Goal: Transaction & Acquisition: Download file/media

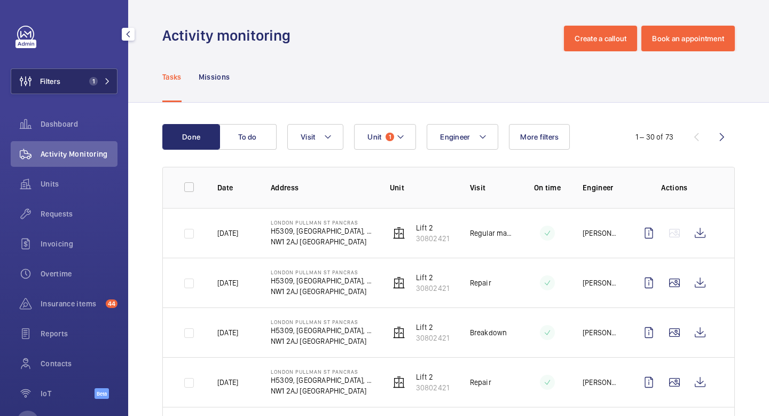
click at [79, 85] on button "Filters 1" at bounding box center [64, 81] width 107 height 26
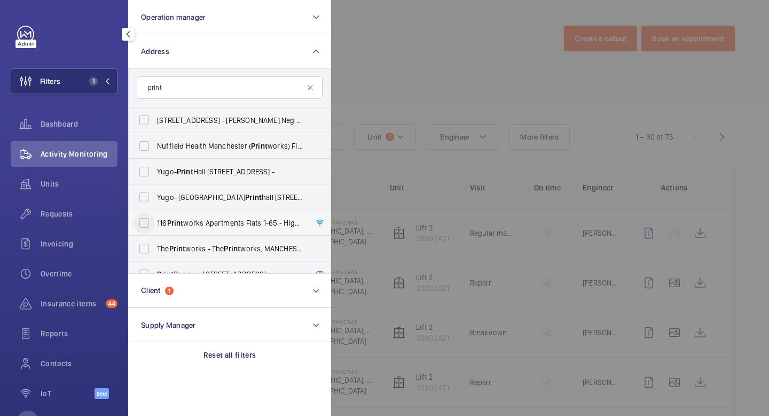
type input "print"
click at [149, 224] on input "116 Print works Apartments Flats 1-65 - High Risk Building - 116 Print works Ap…" at bounding box center [144, 222] width 21 height 21
checkbox input "true"
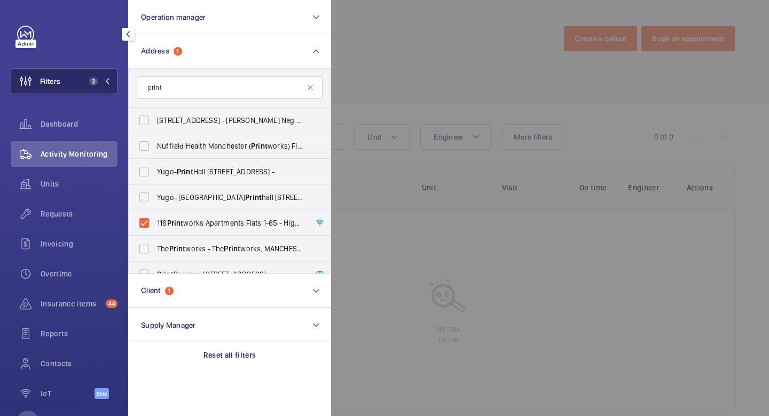
click at [106, 78] on mat-icon at bounding box center [107, 81] width 6 height 6
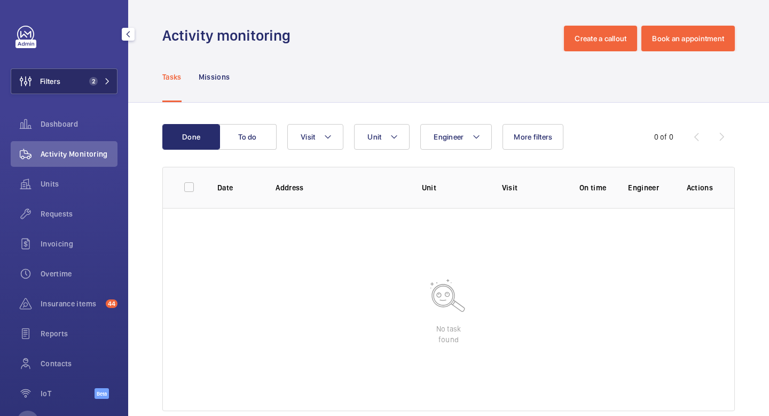
click at [108, 80] on mat-icon at bounding box center [107, 81] width 6 height 6
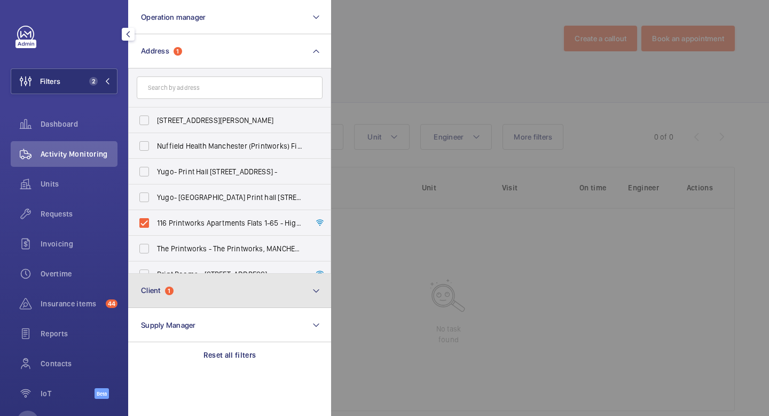
click at [217, 286] on button "Client 1" at bounding box center [229, 291] width 203 height 34
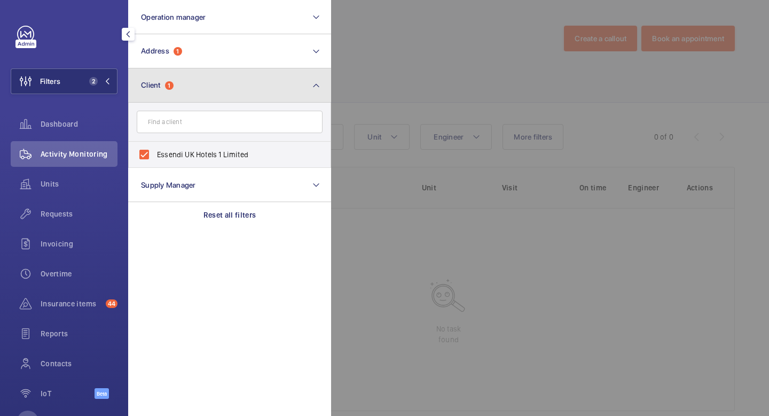
click at [197, 92] on button "Client 1" at bounding box center [229, 85] width 203 height 34
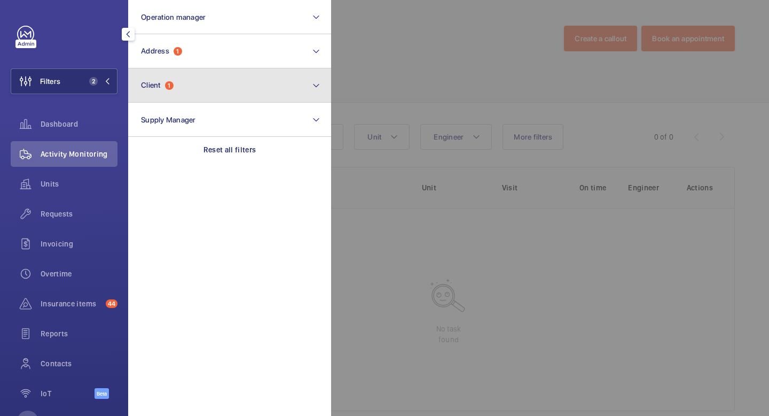
click at [197, 92] on button "Client 1" at bounding box center [229, 85] width 203 height 34
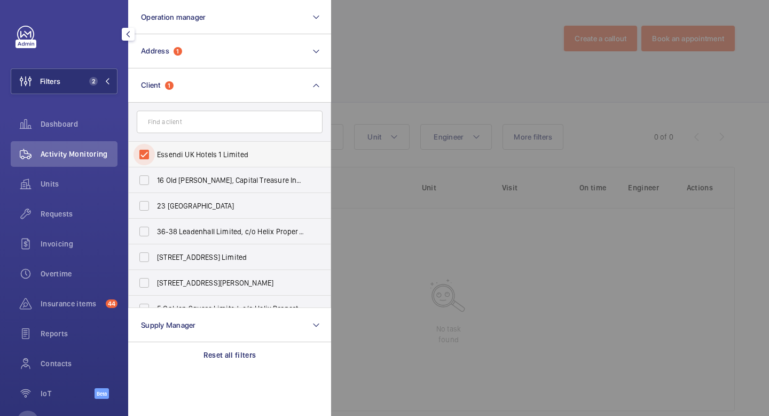
click at [144, 155] on input "Essendi UK Hotels 1 Limited" at bounding box center [144, 154] width 21 height 21
checkbox input "false"
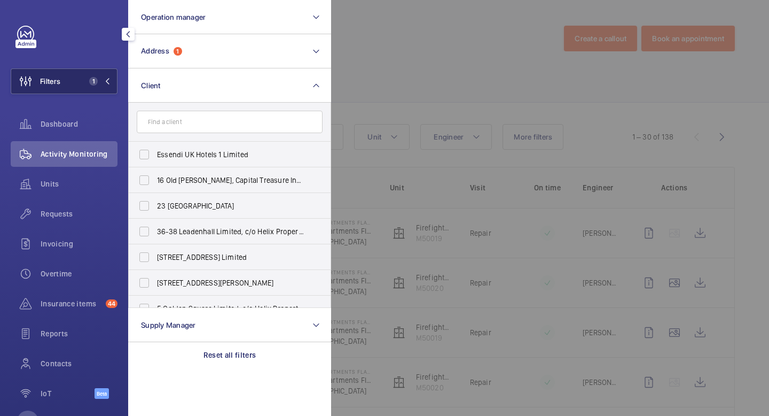
click at [111, 88] on button "Filters 1" at bounding box center [64, 81] width 107 height 26
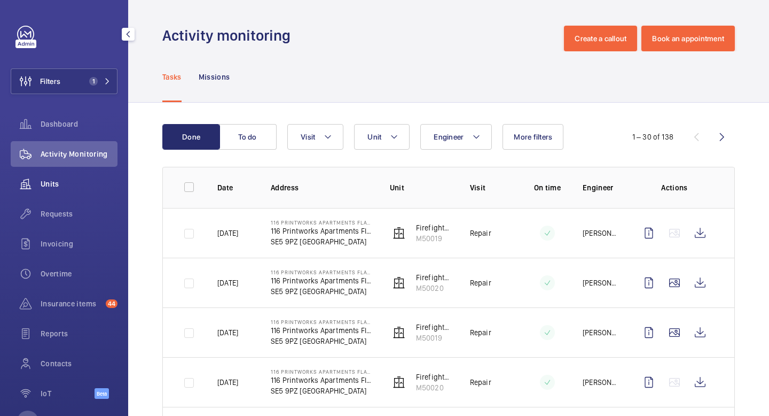
click at [79, 182] on span "Units" at bounding box center [79, 183] width 77 height 11
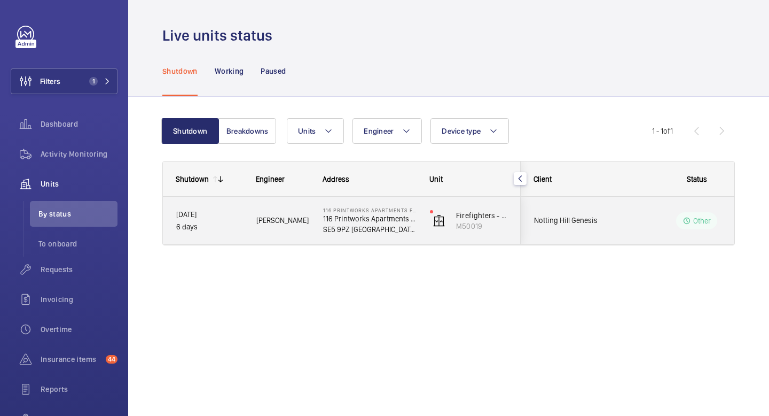
click at [317, 230] on div "116 Printworks Apartments Flats 1-65 - High Risk Building 116 Printworks Apartm…" at bounding box center [363, 221] width 106 height 48
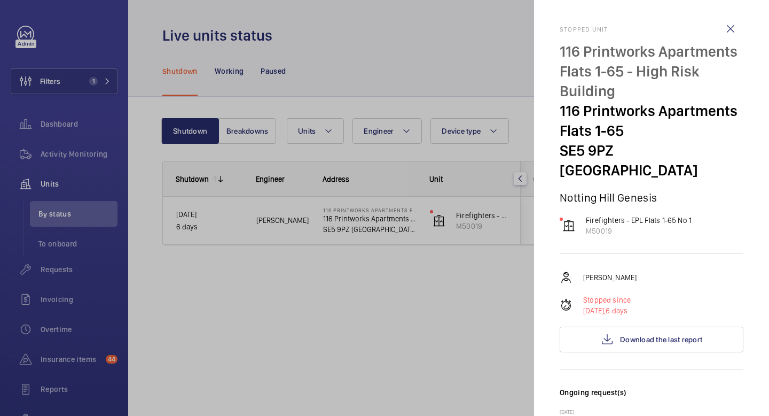
click at [463, 38] on div at bounding box center [384, 208] width 769 height 416
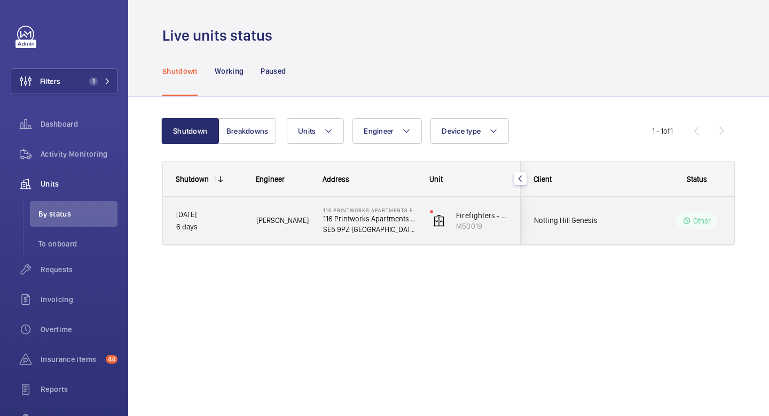
click at [377, 229] on p "SE5 9PZ [GEOGRAPHIC_DATA]" at bounding box center [369, 229] width 93 height 11
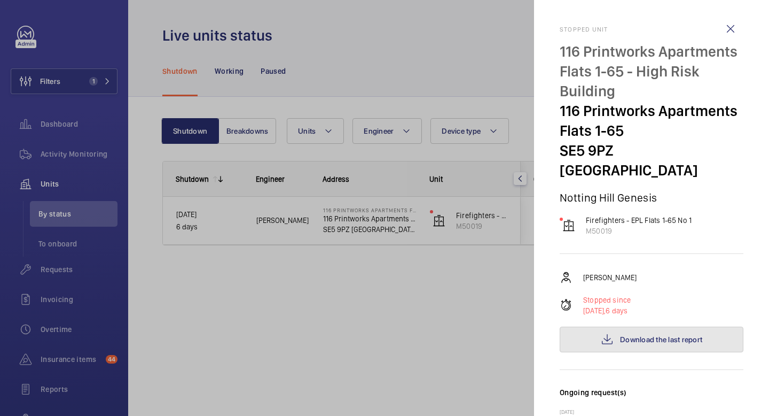
click at [656, 332] on button "Download the last report" at bounding box center [652, 339] width 184 height 26
click at [378, 340] on div at bounding box center [384, 208] width 769 height 416
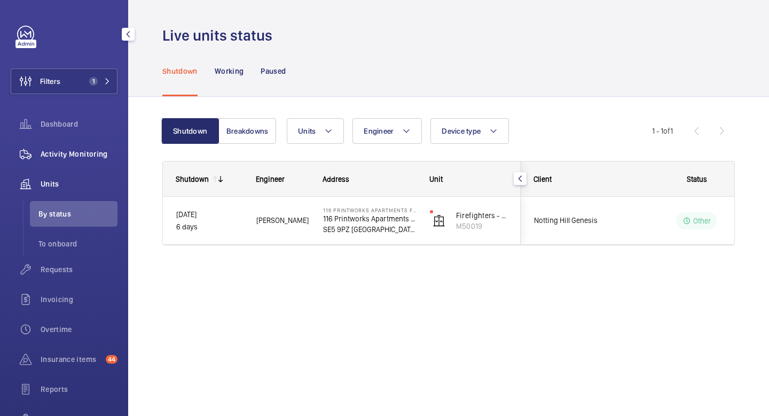
click at [60, 155] on span "Activity Monitoring" at bounding box center [79, 154] width 77 height 11
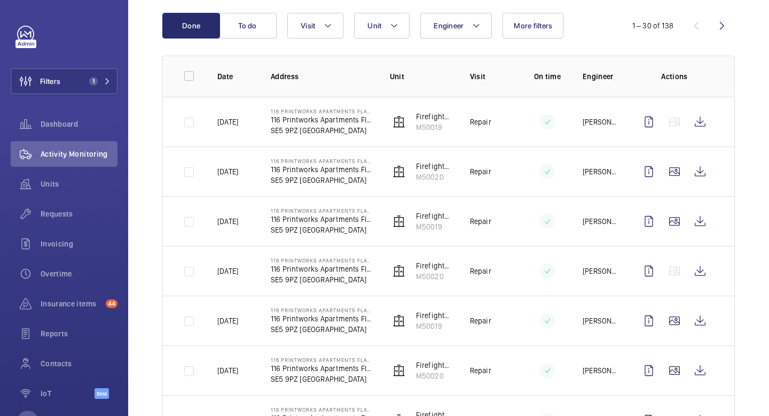
scroll to position [112, 0]
click at [705, 319] on wm-front-icon-button at bounding box center [701, 320] width 26 height 26
